Goal: Register for event/course

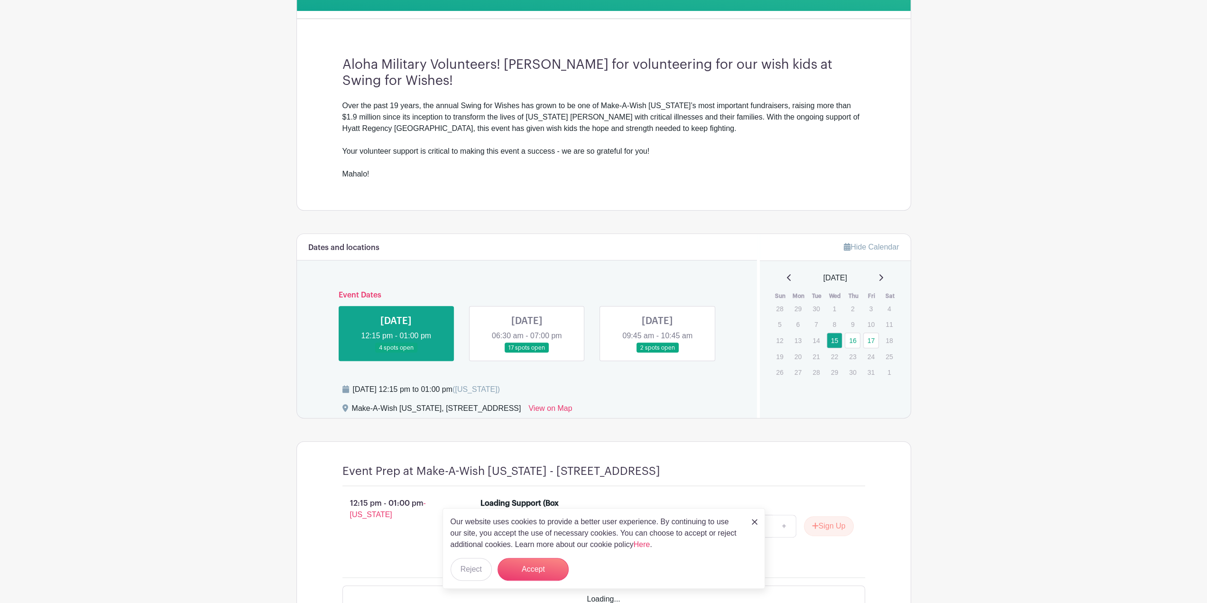
scroll to position [285, 0]
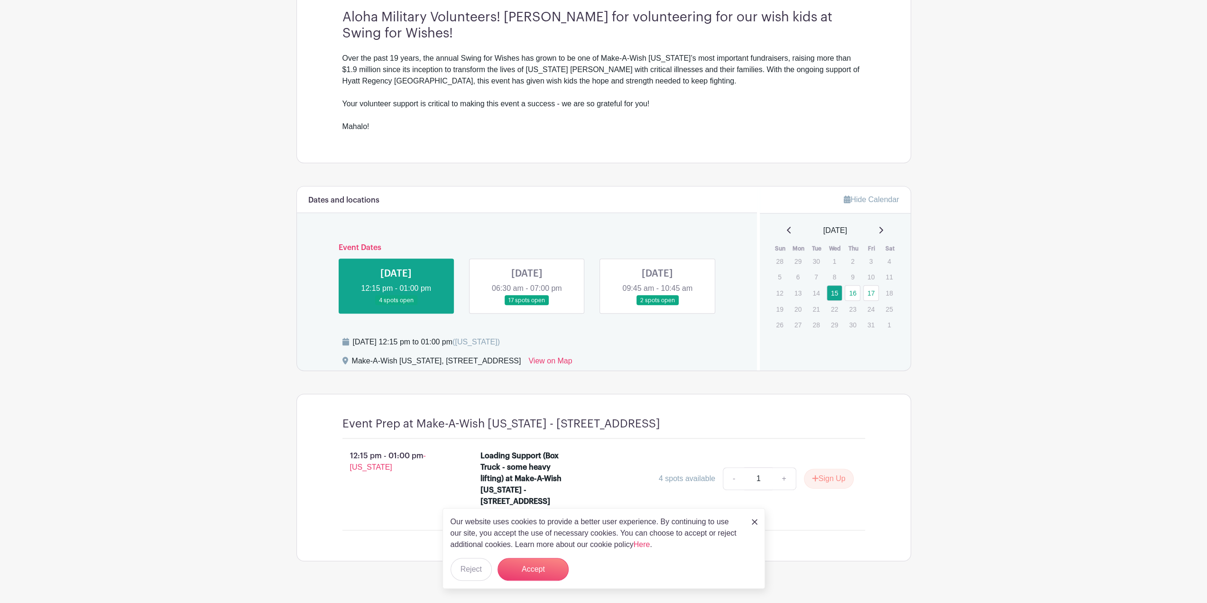
click at [657, 305] on link at bounding box center [657, 305] width 0 height 0
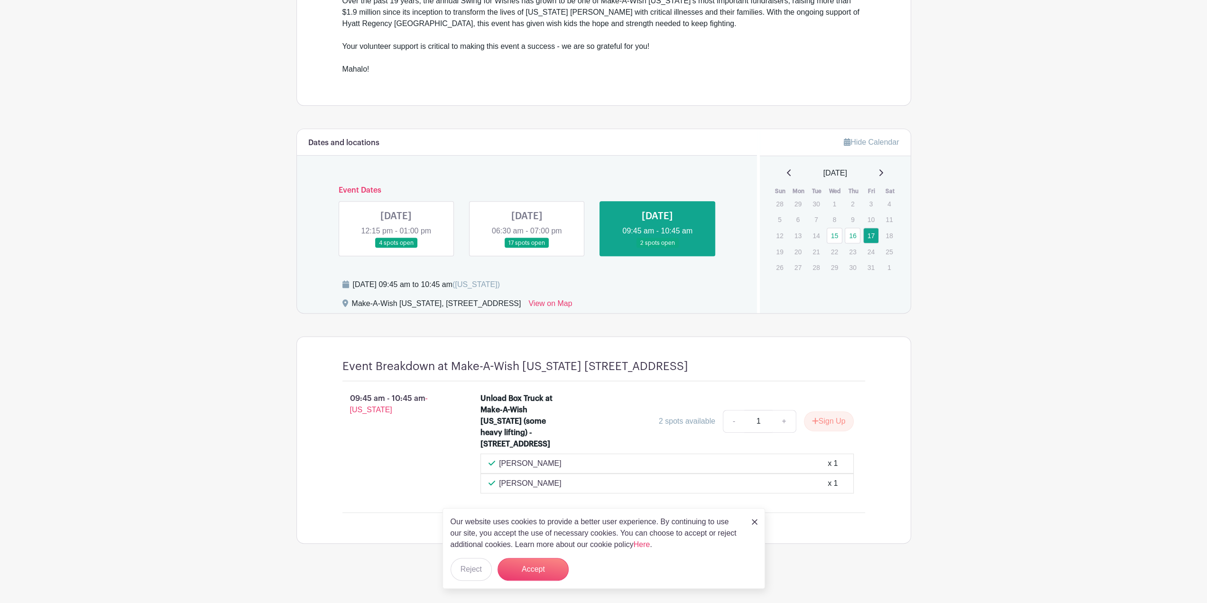
scroll to position [350, 0]
click at [753, 515] on div "Our website uses cookies to provide a better user experience. By continuing to …" at bounding box center [603, 548] width 322 height 81
click at [753, 522] on img at bounding box center [755, 522] width 6 height 6
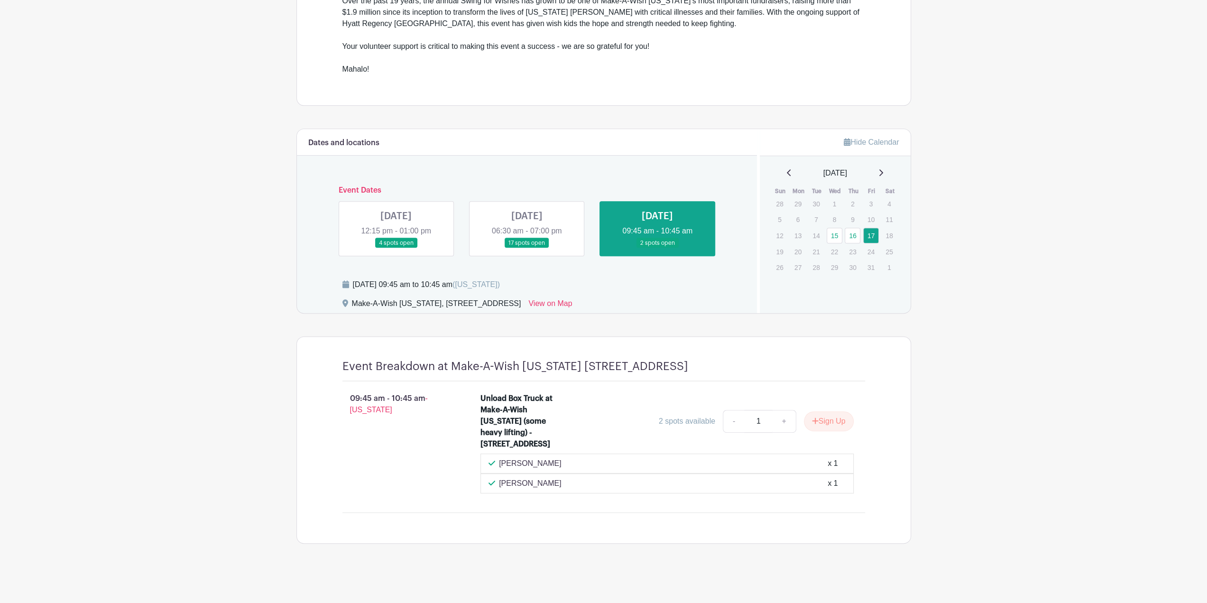
drag, startPoint x: 566, startPoint y: 484, endPoint x: 498, endPoint y: 478, distance: 68.6
click at [498, 478] on div "[PERSON_NAME] x 1" at bounding box center [666, 483] width 357 height 11
click at [530, 481] on p "[PERSON_NAME]" at bounding box center [530, 483] width 63 height 11
click at [834, 414] on button "Sign Up" at bounding box center [829, 421] width 50 height 20
click at [898, 579] on link "Review & Confirm Signups" at bounding box center [855, 577] width 110 height 23
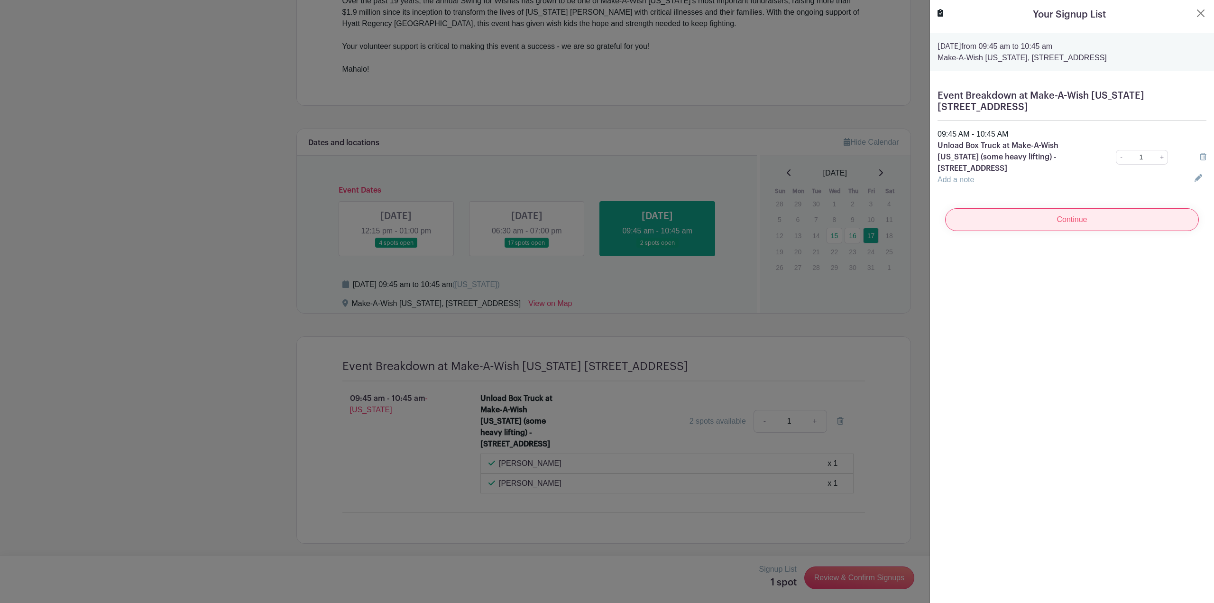
click at [1052, 224] on input "Continue" at bounding box center [1072, 219] width 254 height 23
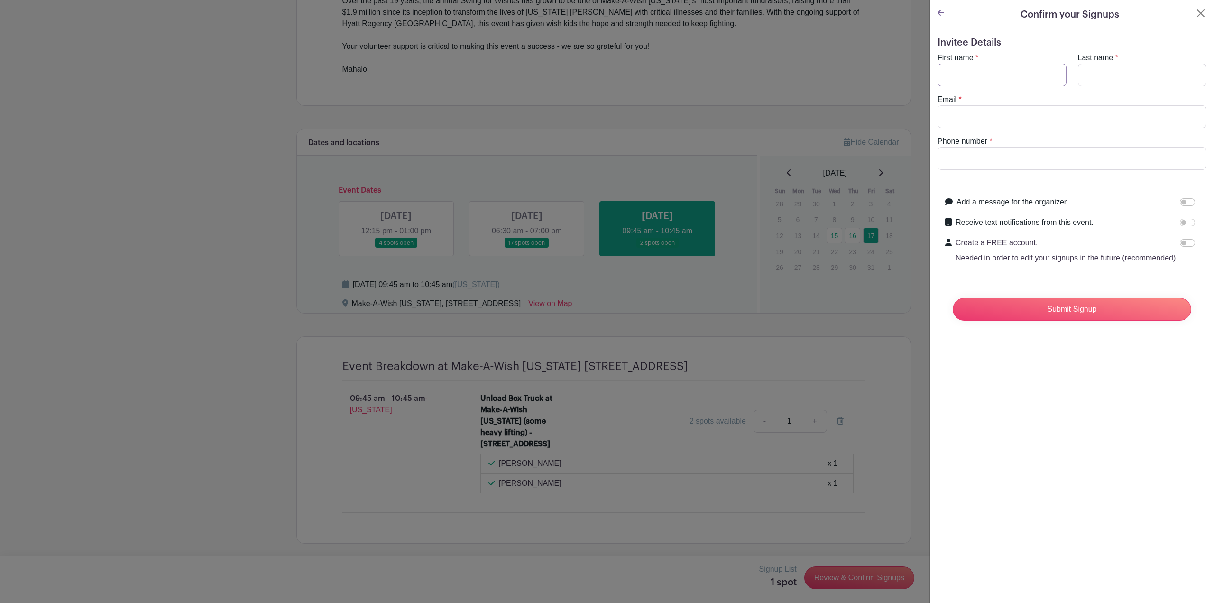
click at [979, 69] on input "First name" at bounding box center [1002, 75] width 129 height 23
type input "[PERSON_NAME]"
drag, startPoint x: 1054, startPoint y: 120, endPoint x: 918, endPoint y: 129, distance: 135.9
click at [911, 566] on div "Signup List 1 spot Review & Confirm Signups Confirm your Signups Invitee Detail…" at bounding box center [603, 566] width 615 height 0
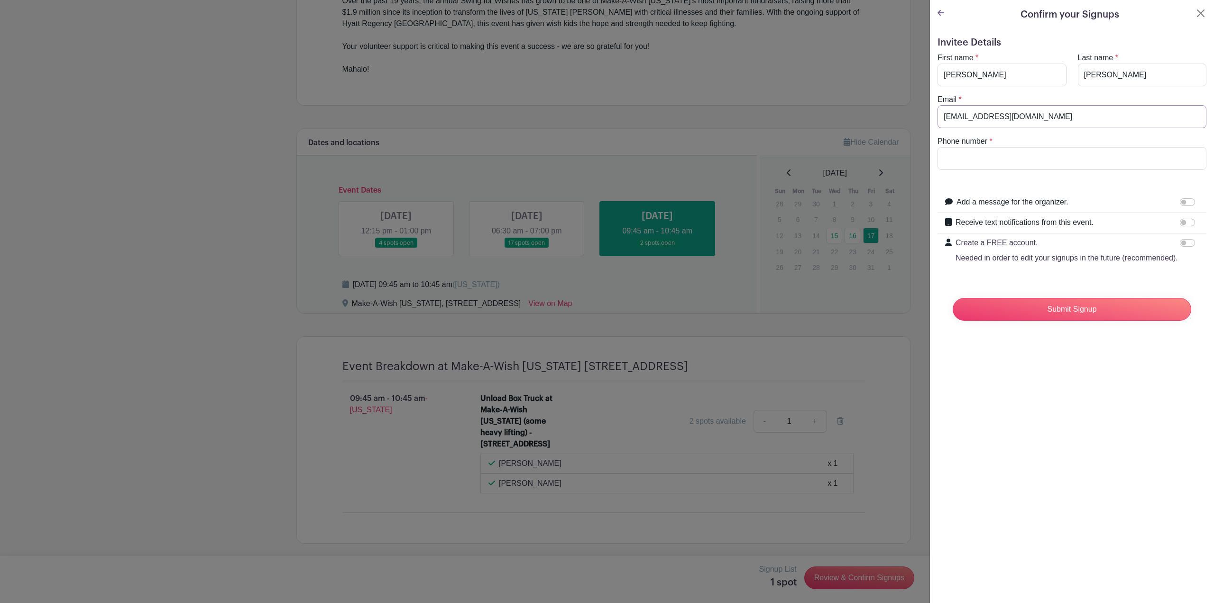
type input "[EMAIL_ADDRESS][DOMAIN_NAME]"
click at [1000, 155] on input "Phone number" at bounding box center [1072, 158] width 269 height 23
type input "4012000778"
click at [1065, 181] on form "Invitee Details First name * [PERSON_NAME] Last name * [PERSON_NAME] Email * [E…" at bounding box center [1072, 182] width 269 height 291
click at [1058, 115] on input "[EMAIL_ADDRESS][DOMAIN_NAME]" at bounding box center [1072, 116] width 269 height 23
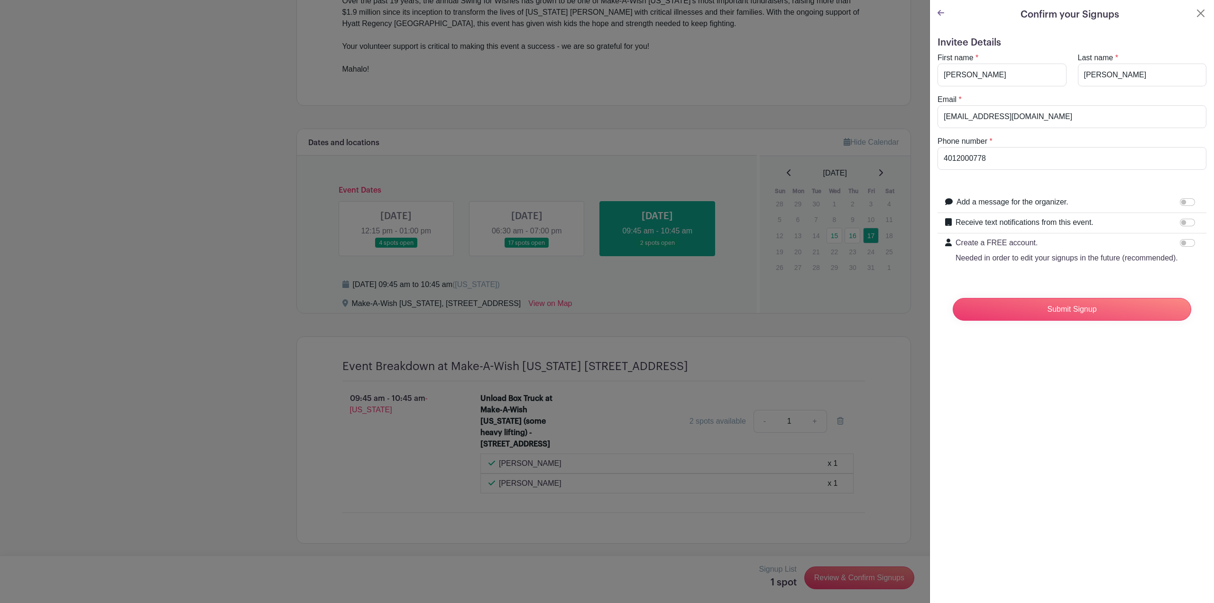
click at [1044, 307] on div "Submit Signup" at bounding box center [1072, 309] width 254 height 38
click at [1098, 318] on input "Submit Signup" at bounding box center [1072, 309] width 239 height 23
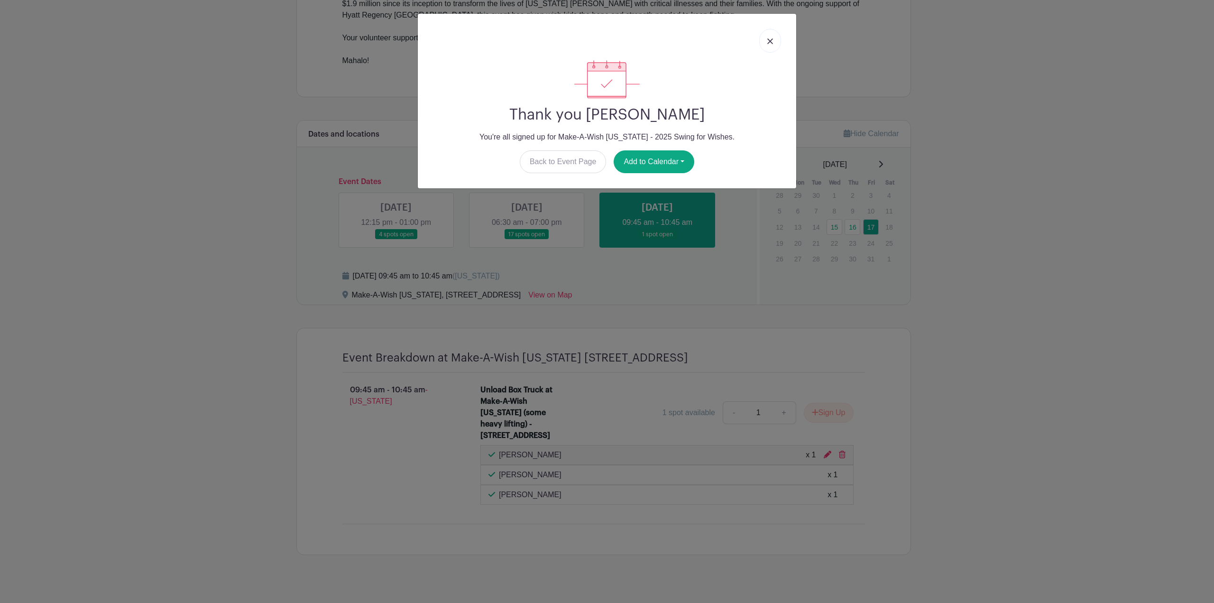
click at [770, 46] on link at bounding box center [770, 41] width 22 height 24
